Goal: Transaction & Acquisition: Book appointment/travel/reservation

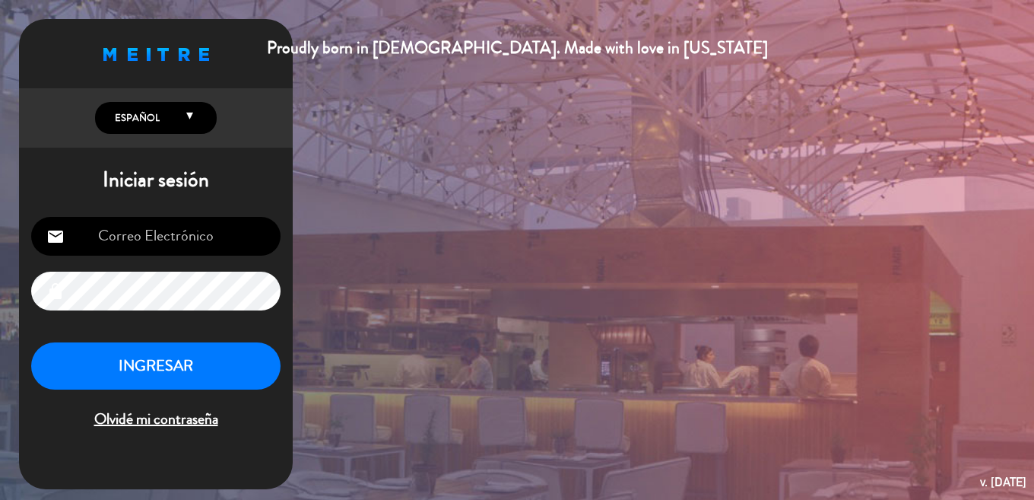
type input "[EMAIL_ADDRESS][DOMAIN_NAME]"
click at [187, 367] on button "INGRESAR" at bounding box center [155, 366] width 249 height 48
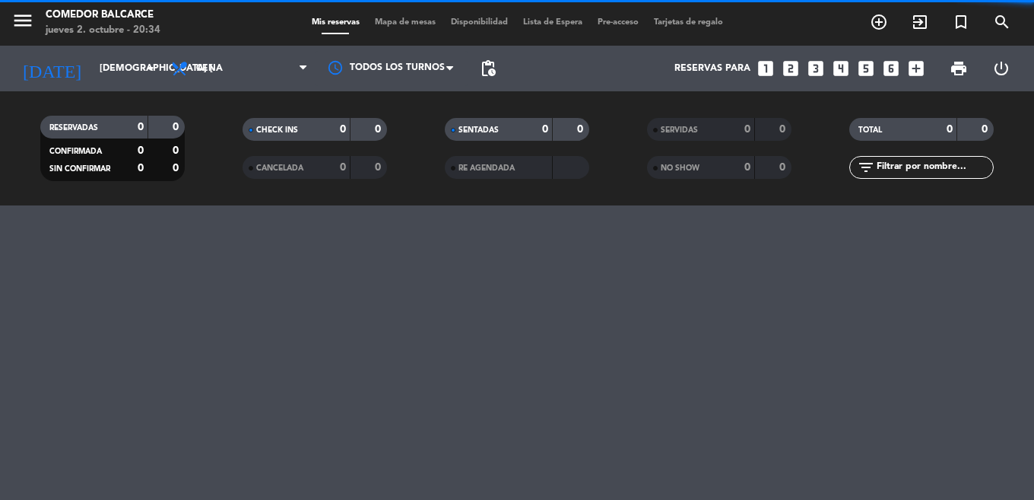
click at [786, 70] on icon "looks_two" at bounding box center [791, 69] width 20 height 20
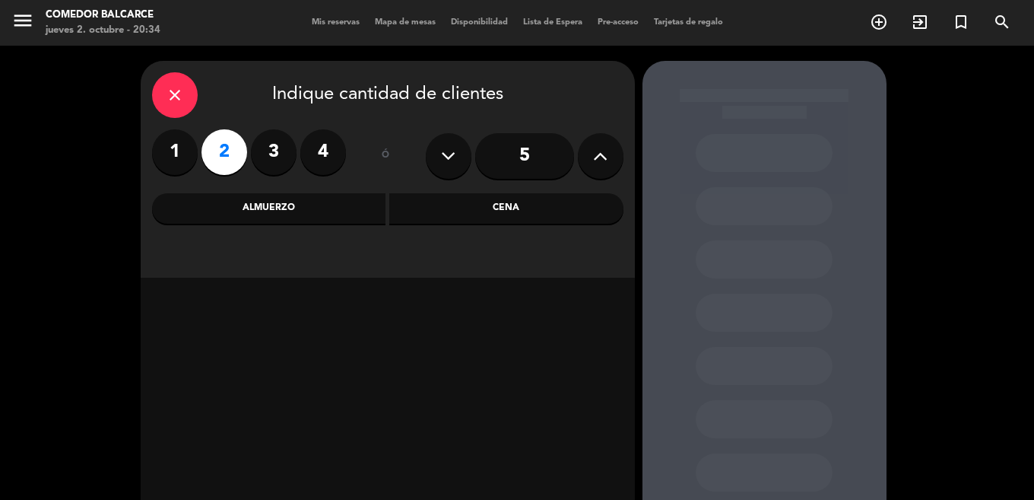
click at [446, 217] on div "Cena" at bounding box center [506, 208] width 234 height 30
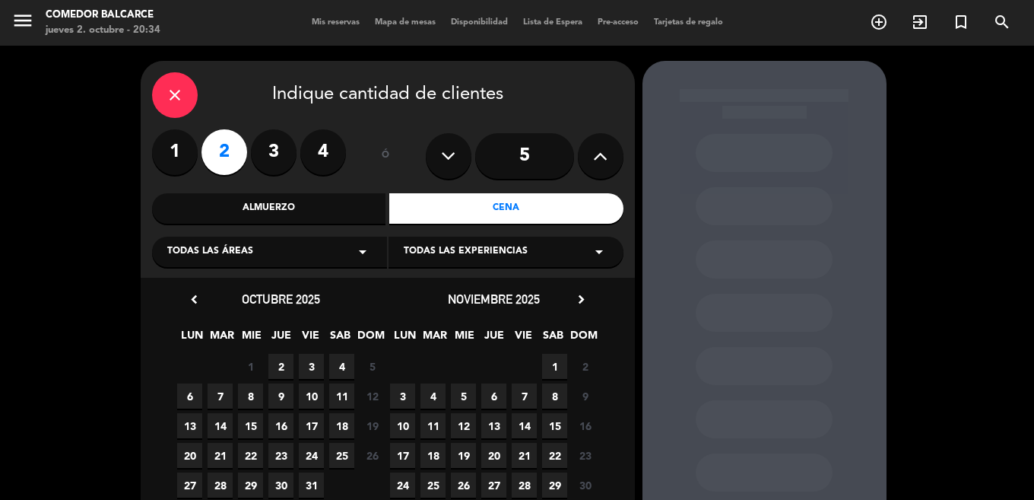
click at [280, 367] on span "2" at bounding box center [280, 366] width 25 height 25
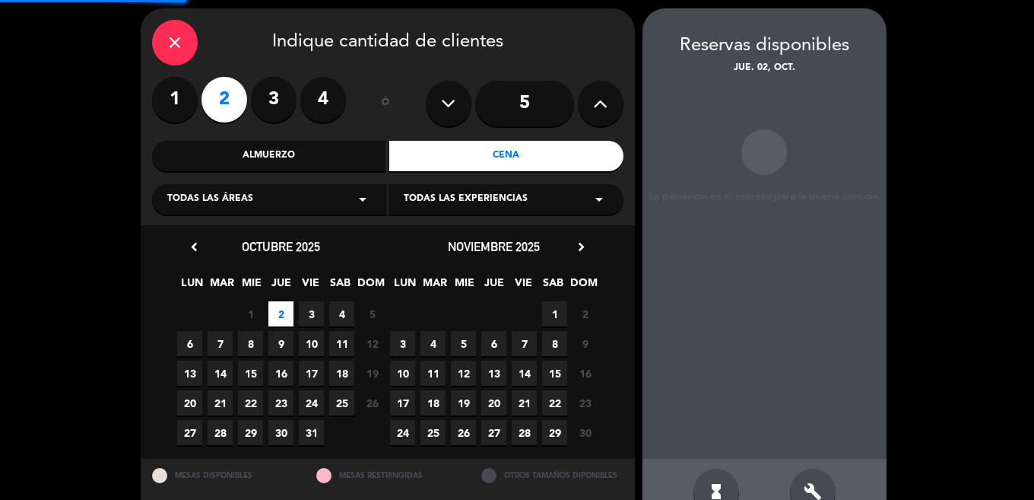
scroll to position [61, 0]
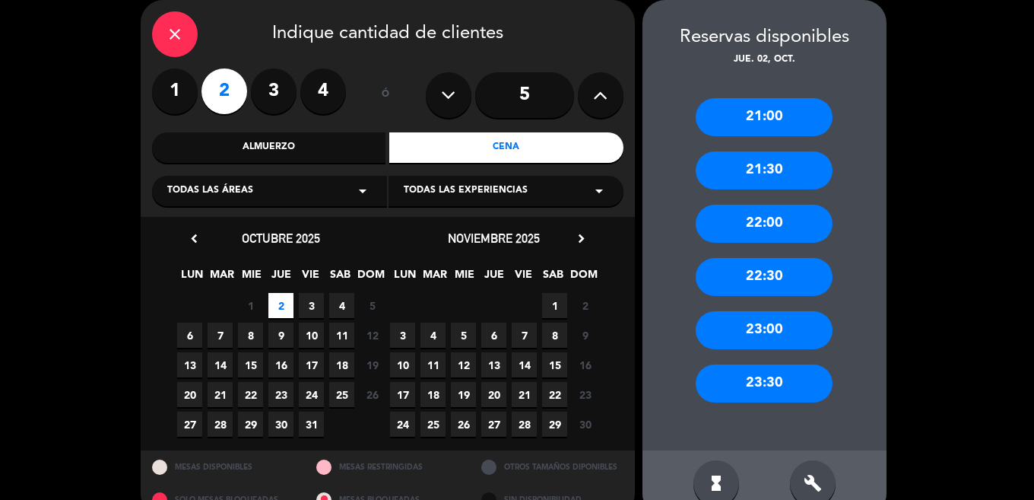
click at [748, 224] on div "22:00" at bounding box center [764, 224] width 137 height 38
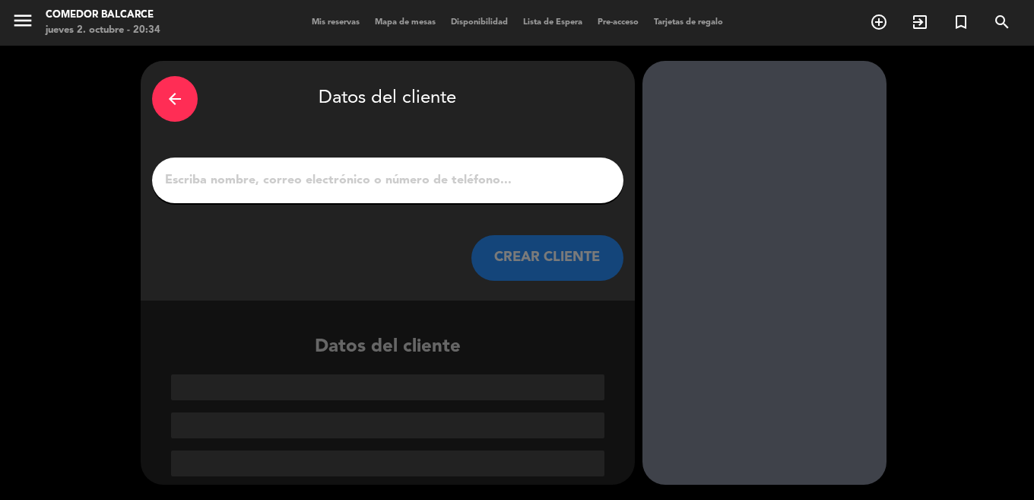
click at [426, 191] on input "1" at bounding box center [388, 180] width 449 height 21
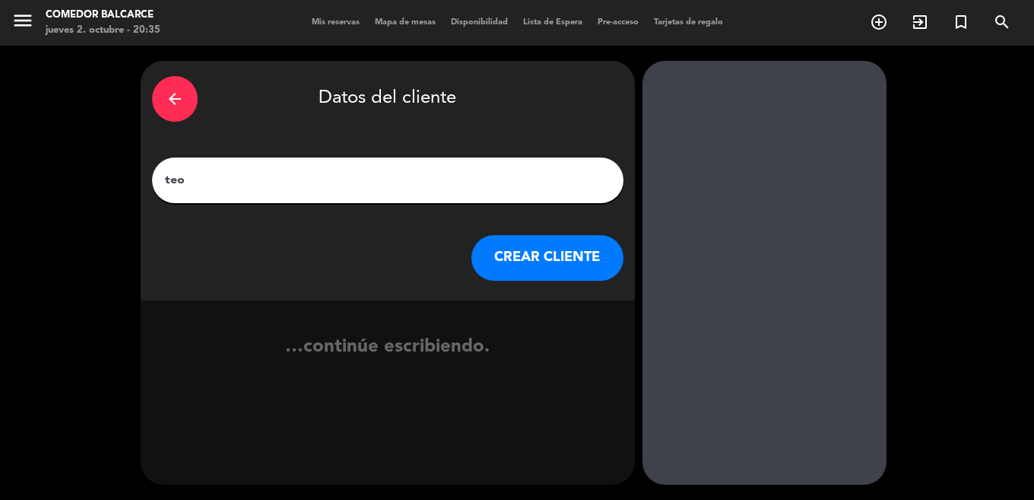
type input "teo"
click at [531, 281] on div "arrow_back Datos del cliente [PERSON_NAME] CLIENTE" at bounding box center [388, 181] width 494 height 240
click at [531, 273] on button "CREAR CLIENTE" at bounding box center [548, 258] width 152 height 46
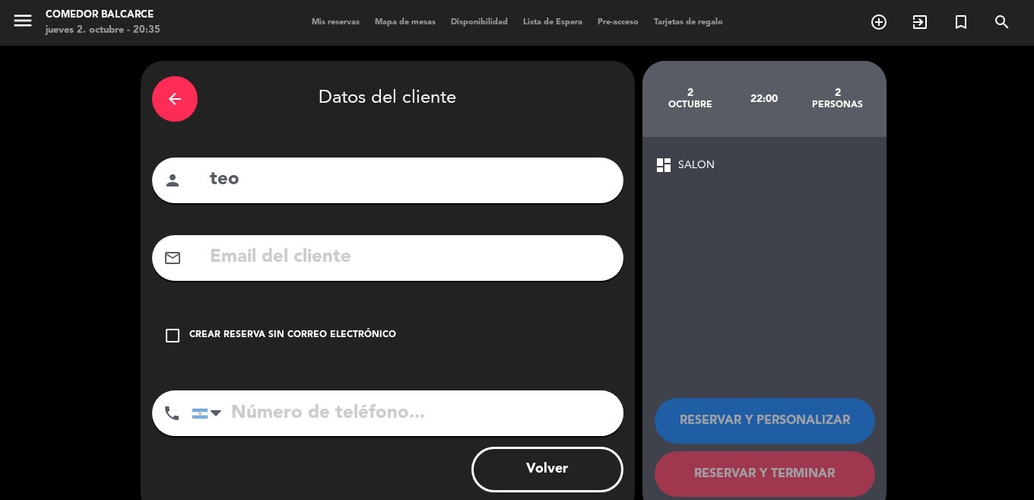
click at [170, 341] on icon "check_box_outline_blank" at bounding box center [173, 335] width 18 height 18
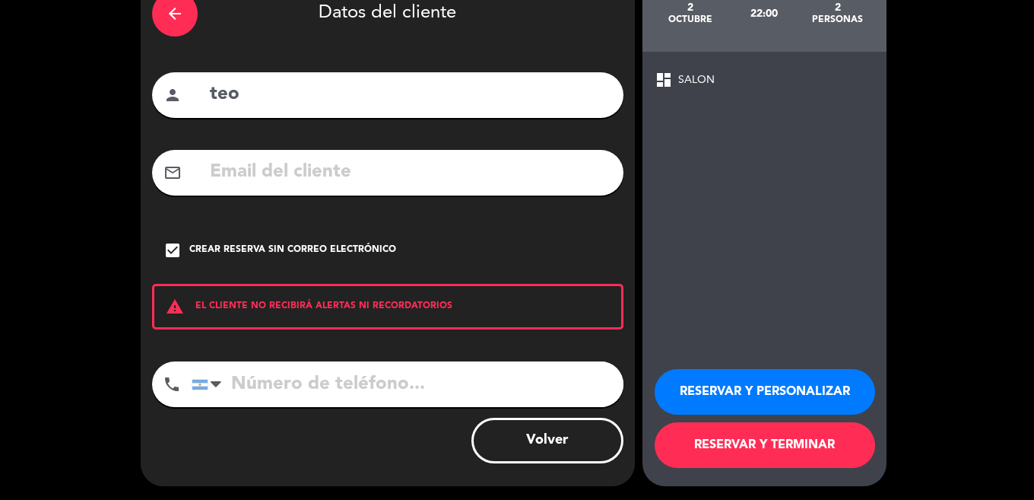
scroll to position [87, 0]
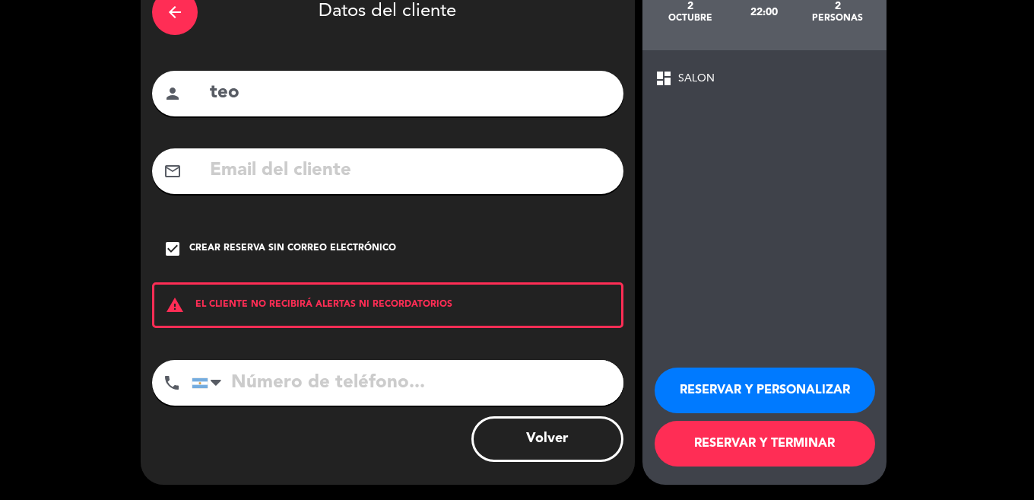
click at [746, 447] on button "RESERVAR Y TERMINAR" at bounding box center [765, 444] width 221 height 46
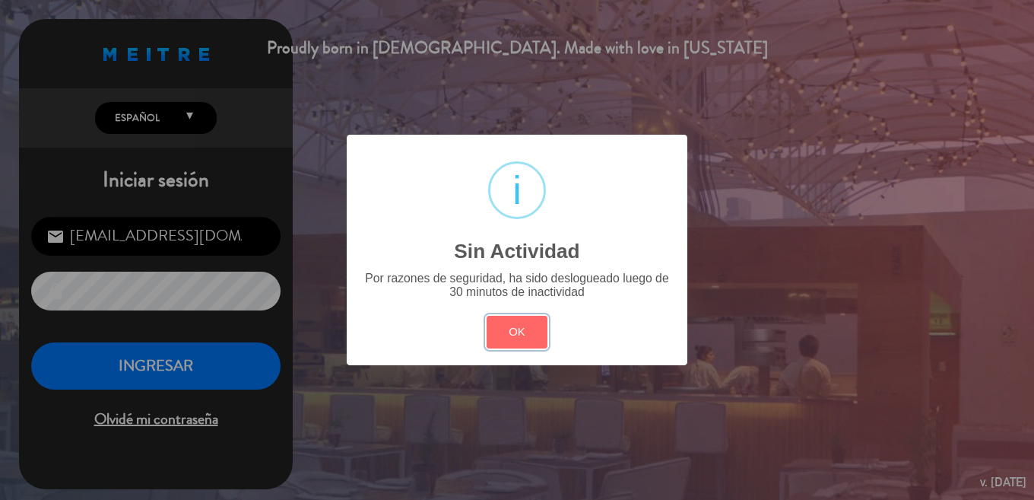
drag, startPoint x: 493, startPoint y: 319, endPoint x: 502, endPoint y: 317, distance: 9.4
click at [496, 320] on button "OK" at bounding box center [518, 332] width 62 height 33
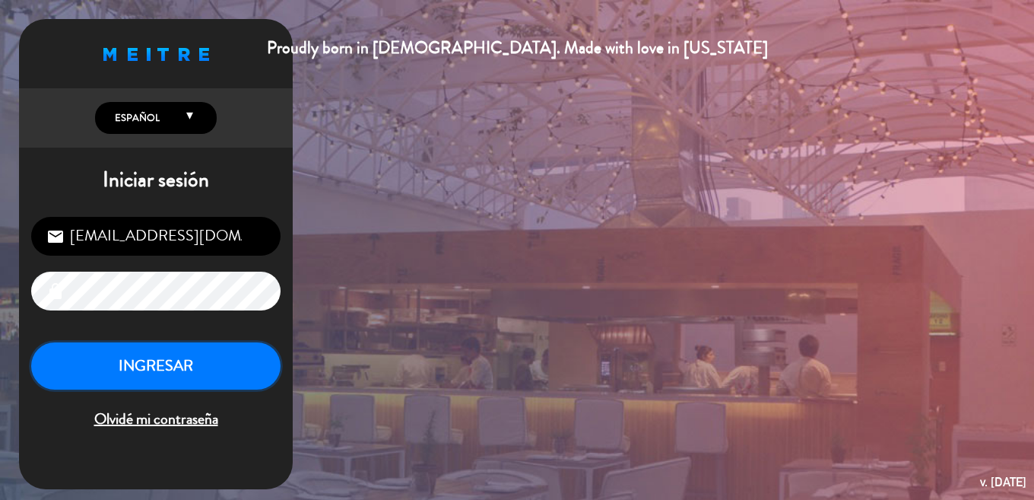
click at [178, 370] on button "INGRESAR" at bounding box center [155, 366] width 249 height 48
